Goal: Information Seeking & Learning: Learn about a topic

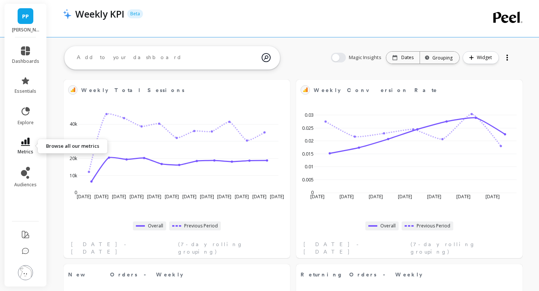
click at [25, 147] on link "metrics" at bounding box center [25, 146] width 27 height 17
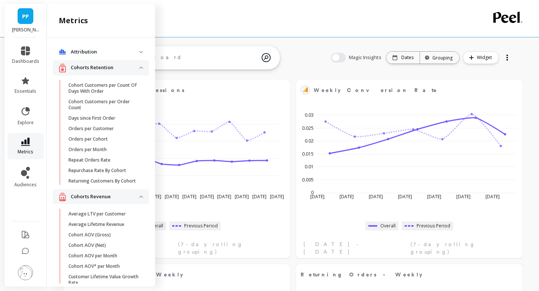
scroll to position [1203, 0]
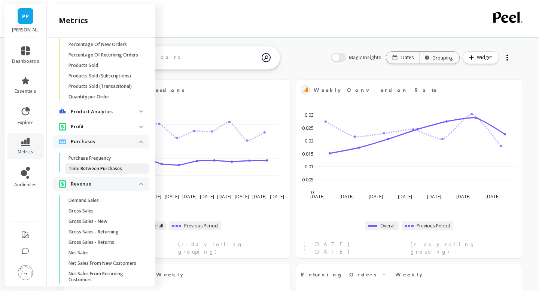
click at [85, 170] on p "Time Between Purchases" at bounding box center [96, 169] width 54 height 6
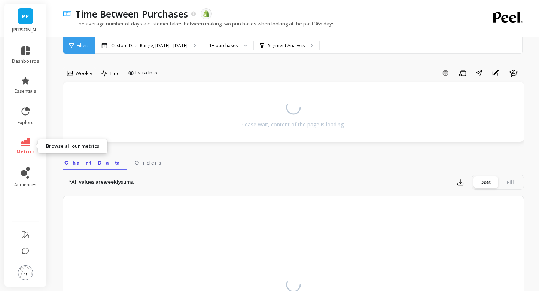
click at [22, 145] on icon at bounding box center [25, 142] width 9 height 8
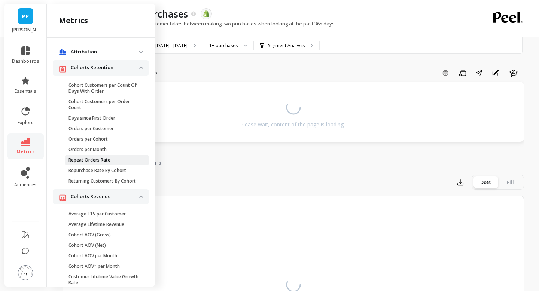
click at [78, 162] on p "Repeat Orders Rate" at bounding box center [90, 160] width 42 height 6
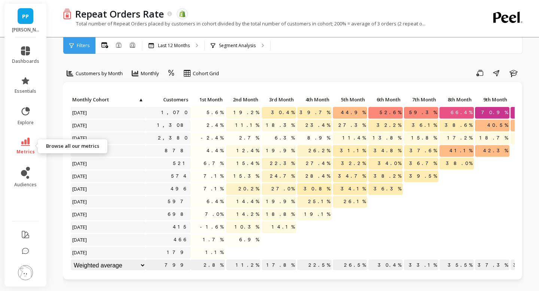
click at [28, 144] on icon at bounding box center [25, 142] width 9 height 8
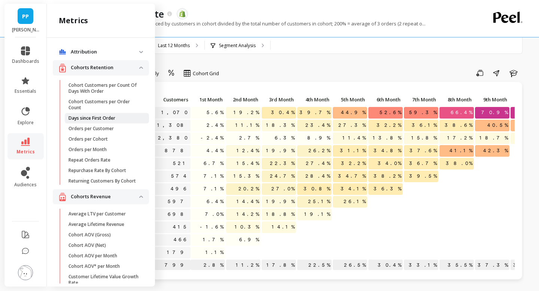
click at [81, 116] on p "Days since First Order" at bounding box center [92, 118] width 47 height 6
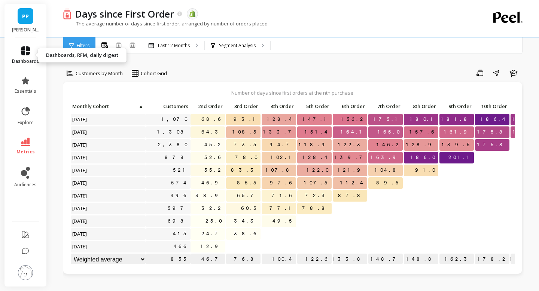
click at [24, 52] on icon at bounding box center [25, 50] width 9 height 9
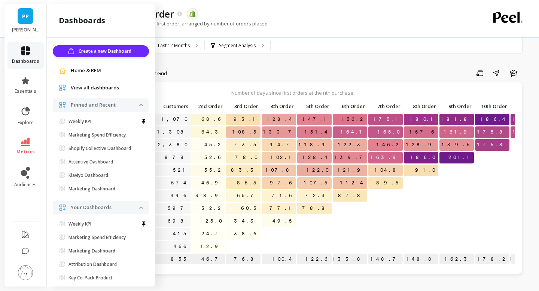
scroll to position [16, 0]
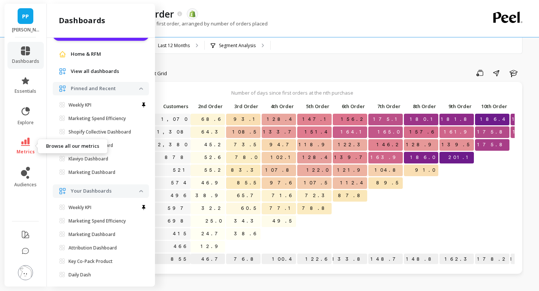
click at [25, 144] on icon at bounding box center [25, 142] width 9 height 8
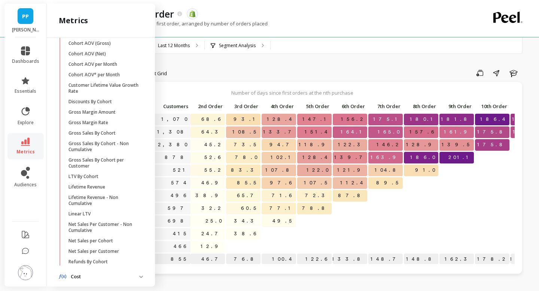
scroll to position [198, 0]
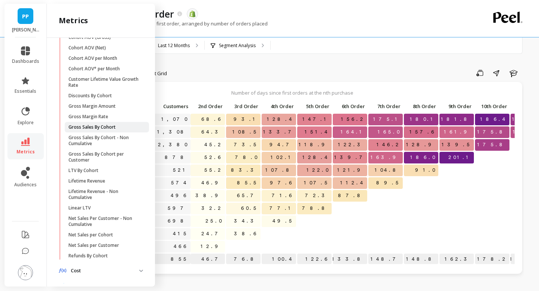
click at [102, 128] on p "Gross Sales By Cohort" at bounding box center [92, 127] width 47 height 6
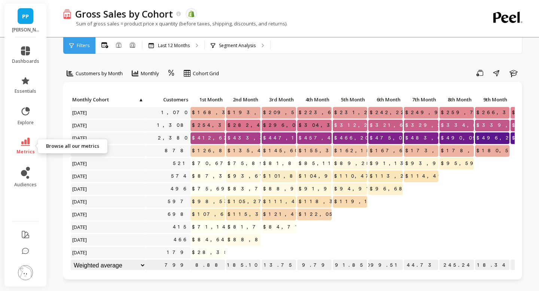
click at [25, 141] on icon at bounding box center [25, 142] width 9 height 8
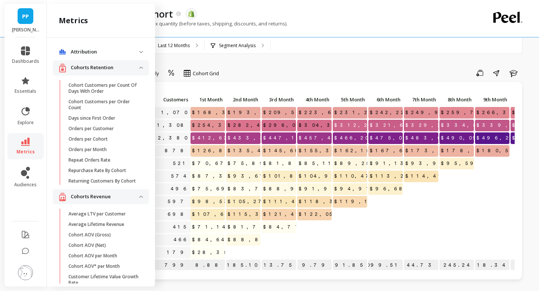
scroll to position [198, 0]
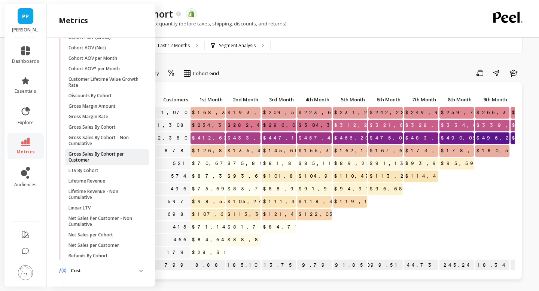
click at [98, 155] on p "Gross Sales By Cohort per Customer" at bounding box center [105, 157] width 72 height 12
